Goal: Task Accomplishment & Management: Use online tool/utility

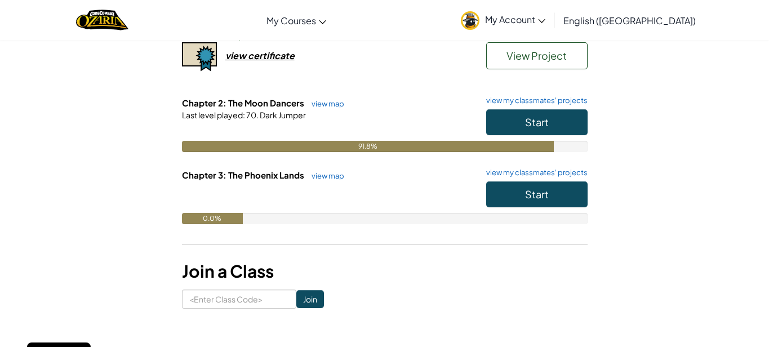
scroll to position [160, 0]
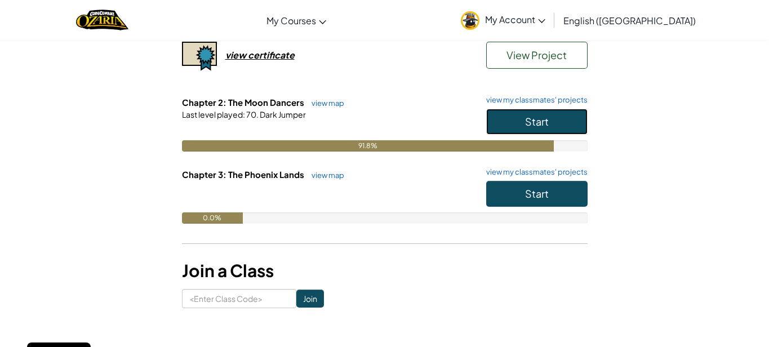
click at [528, 128] on span "Start" at bounding box center [537, 121] width 24 height 13
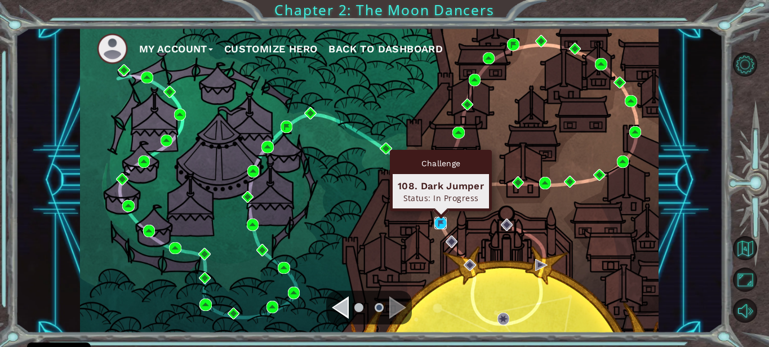
click at [439, 221] on img at bounding box center [440, 223] width 12 height 12
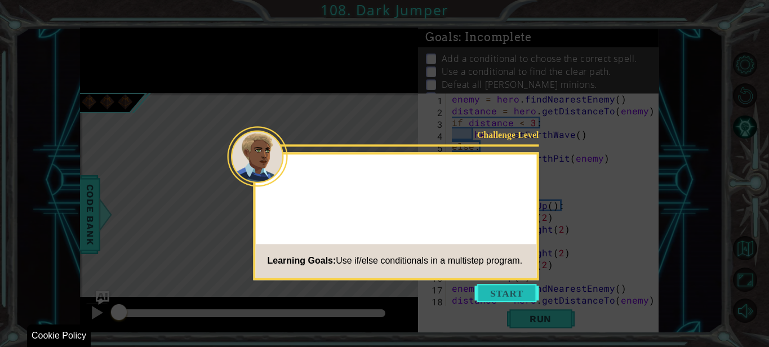
click at [487, 297] on button "Start" at bounding box center [507, 293] width 64 height 18
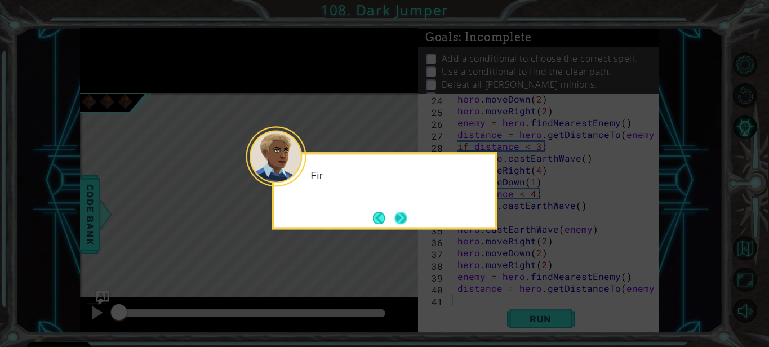
scroll to position [271, 0]
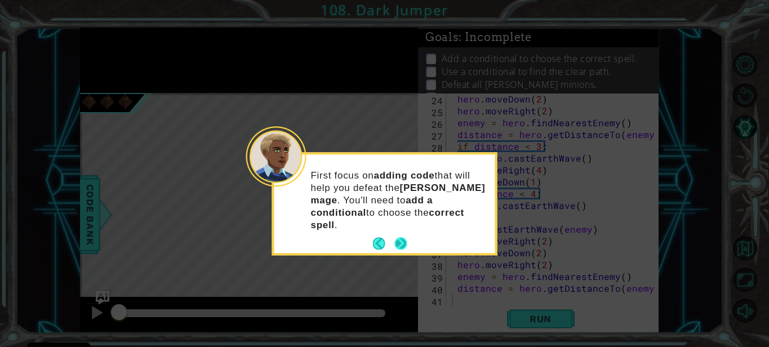
click at [397, 238] on button "Next" at bounding box center [400, 244] width 12 height 12
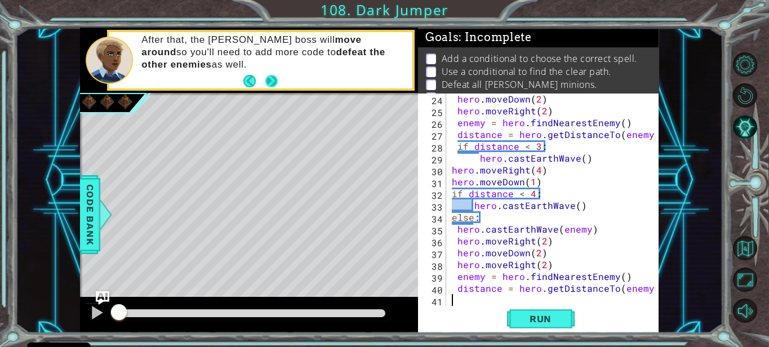
click at [267, 76] on button "Next" at bounding box center [271, 81] width 13 height 13
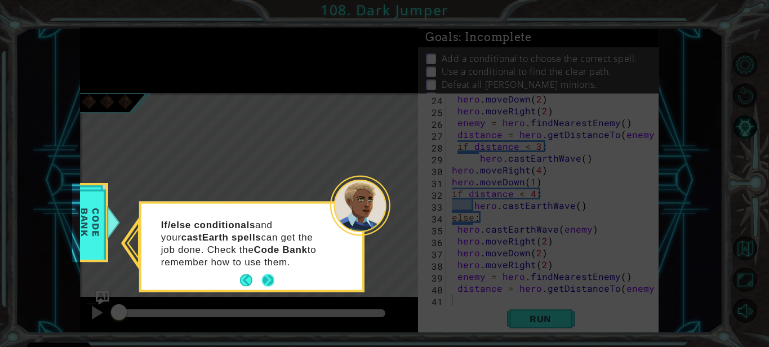
click at [265, 279] on button "Next" at bounding box center [268, 280] width 12 height 12
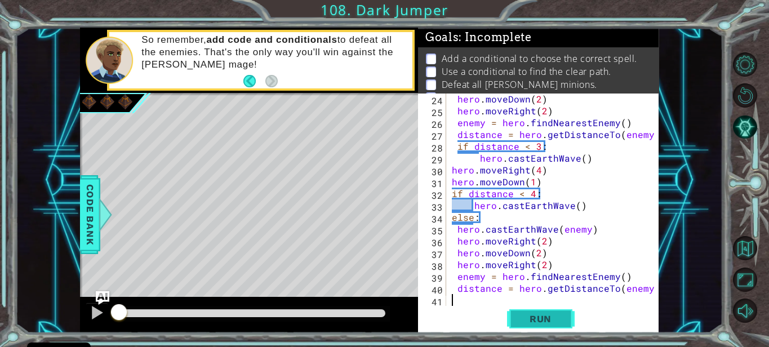
click at [538, 315] on span "Run" at bounding box center [540, 318] width 44 height 11
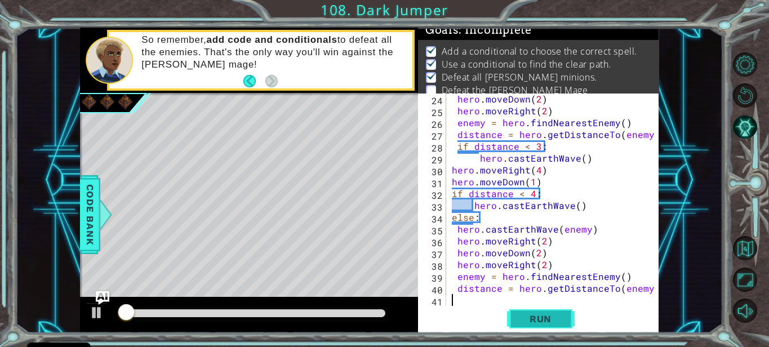
scroll to position [8, 0]
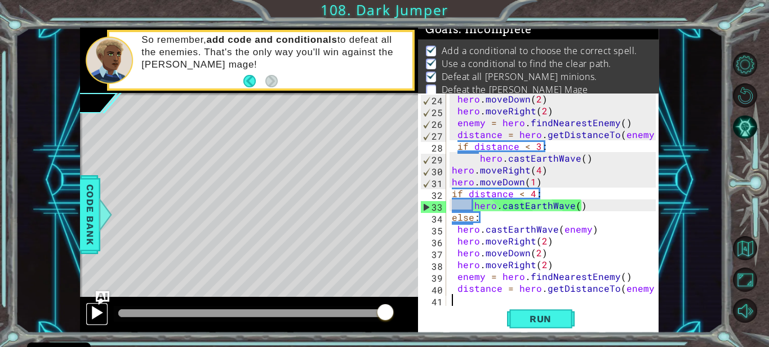
click at [91, 314] on div at bounding box center [97, 312] width 15 height 15
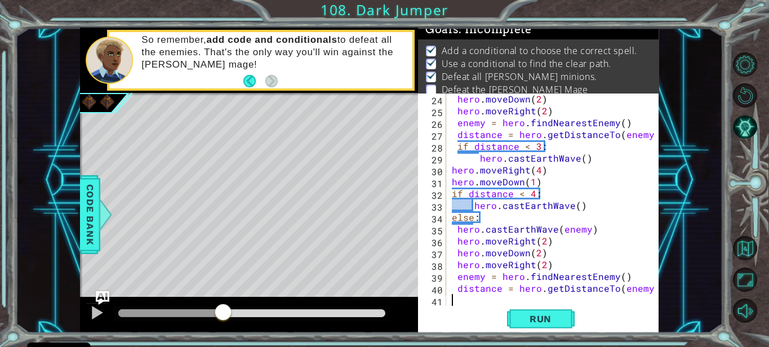
drag, startPoint x: 159, startPoint y: 310, endPoint x: 225, endPoint y: 311, distance: 66.5
click at [225, 311] on div at bounding box center [223, 313] width 20 height 20
drag, startPoint x: 225, startPoint y: 311, endPoint x: 268, endPoint y: 318, distance: 43.2
click at [268, 318] on div at bounding box center [268, 313] width 20 height 20
click at [88, 313] on button at bounding box center [97, 313] width 23 height 23
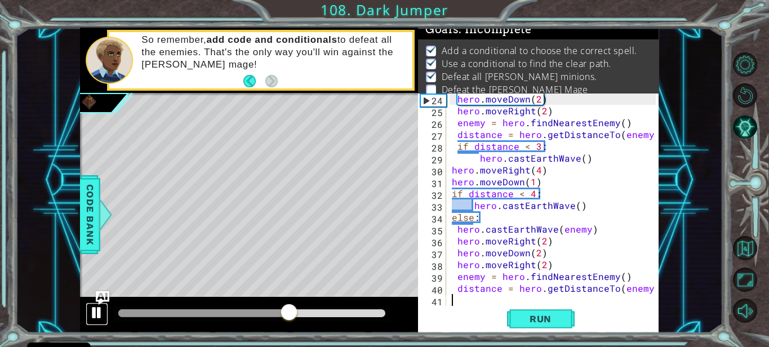
click at [88, 313] on button at bounding box center [97, 313] width 23 height 23
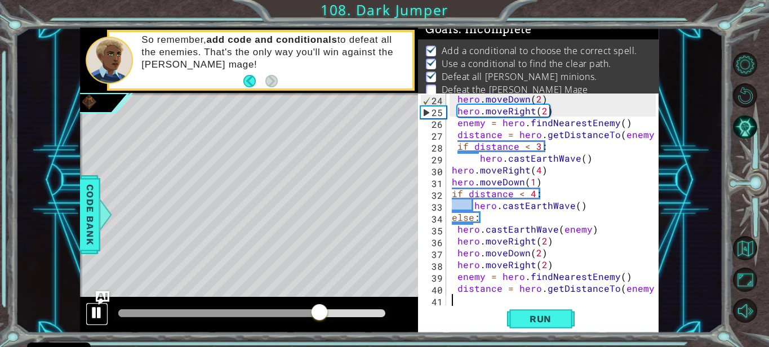
click at [96, 311] on div at bounding box center [97, 312] width 15 height 15
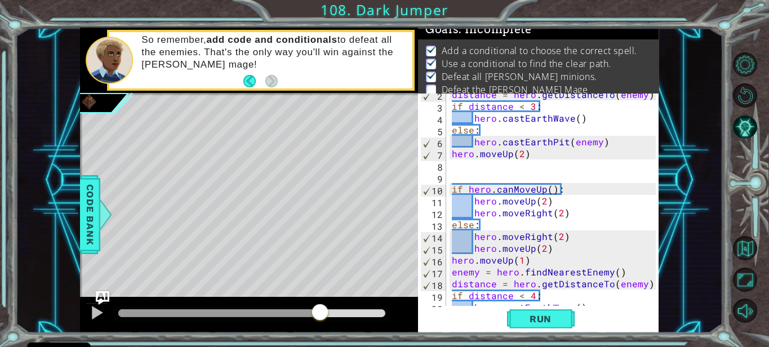
scroll to position [17, 0]
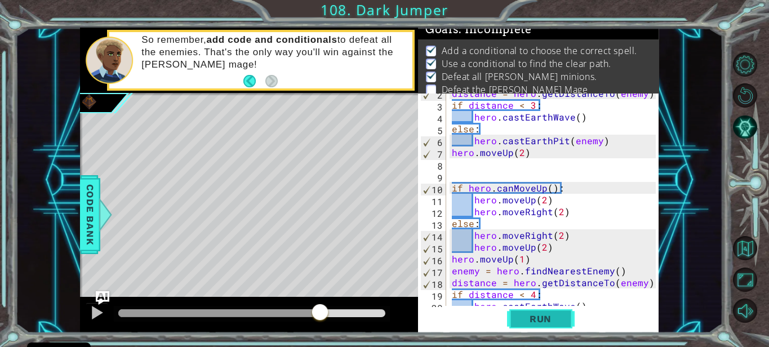
click at [548, 316] on span "Run" at bounding box center [540, 318] width 44 height 11
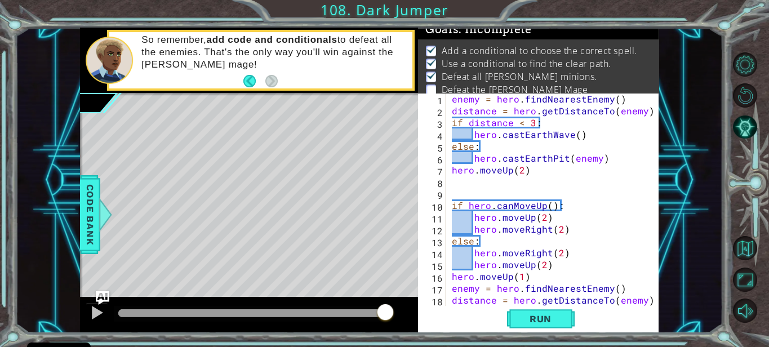
scroll to position [283, 0]
